Goal: Information Seeking & Learning: Check status

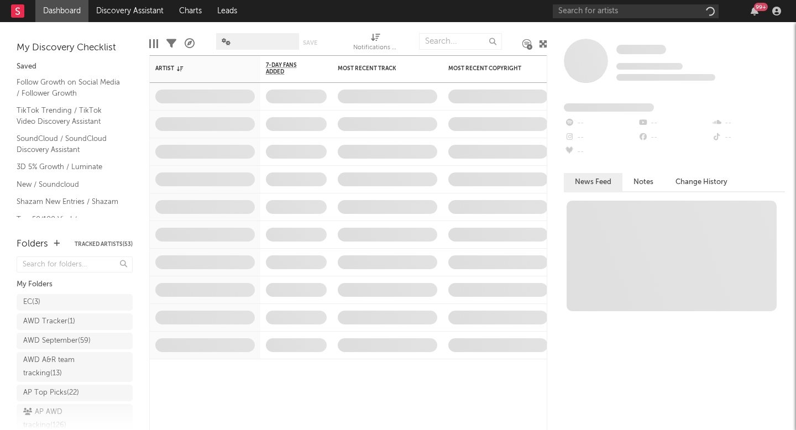
click at [51, 345] on div "AWD September ( 59 )" at bounding box center [56, 340] width 67 height 13
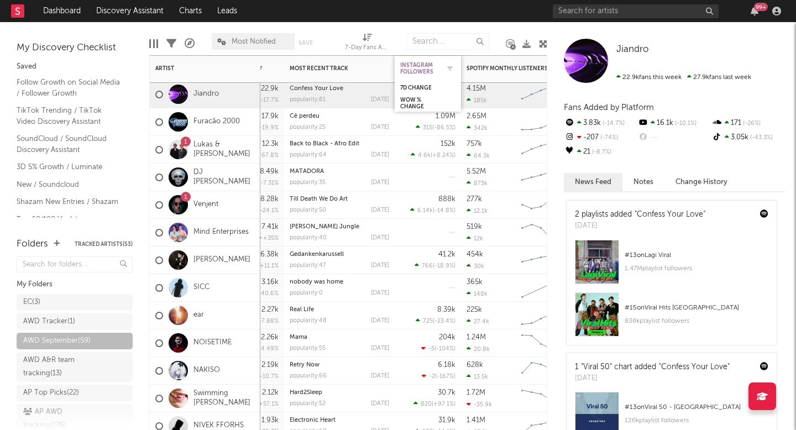
click at [419, 73] on div "Instagram Followers" at bounding box center [419, 68] width 39 height 13
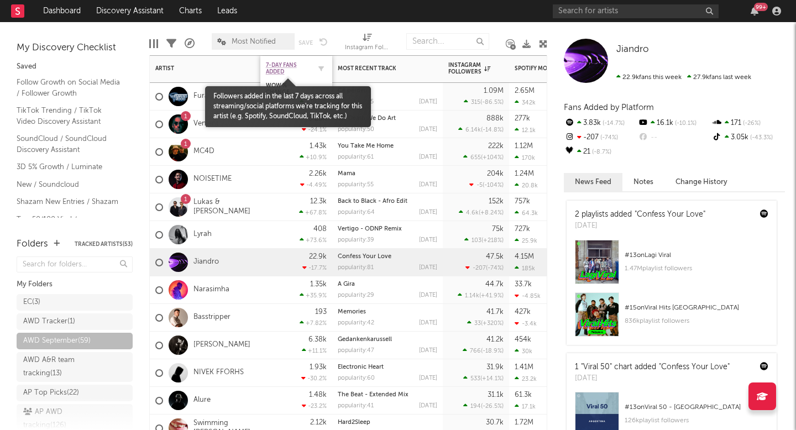
click at [285, 64] on span "7-Day Fans Added" at bounding box center [288, 68] width 44 height 13
